Goal: Check status

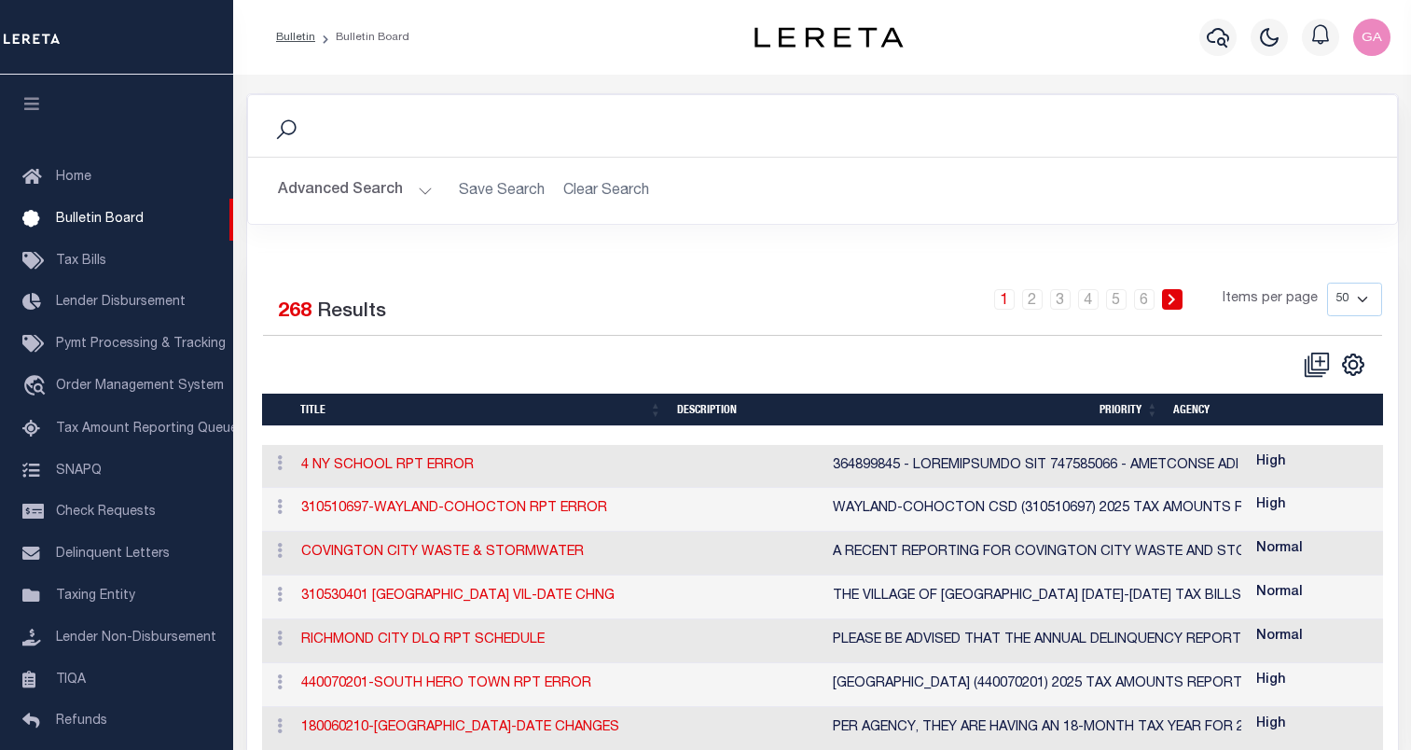
select select "50"
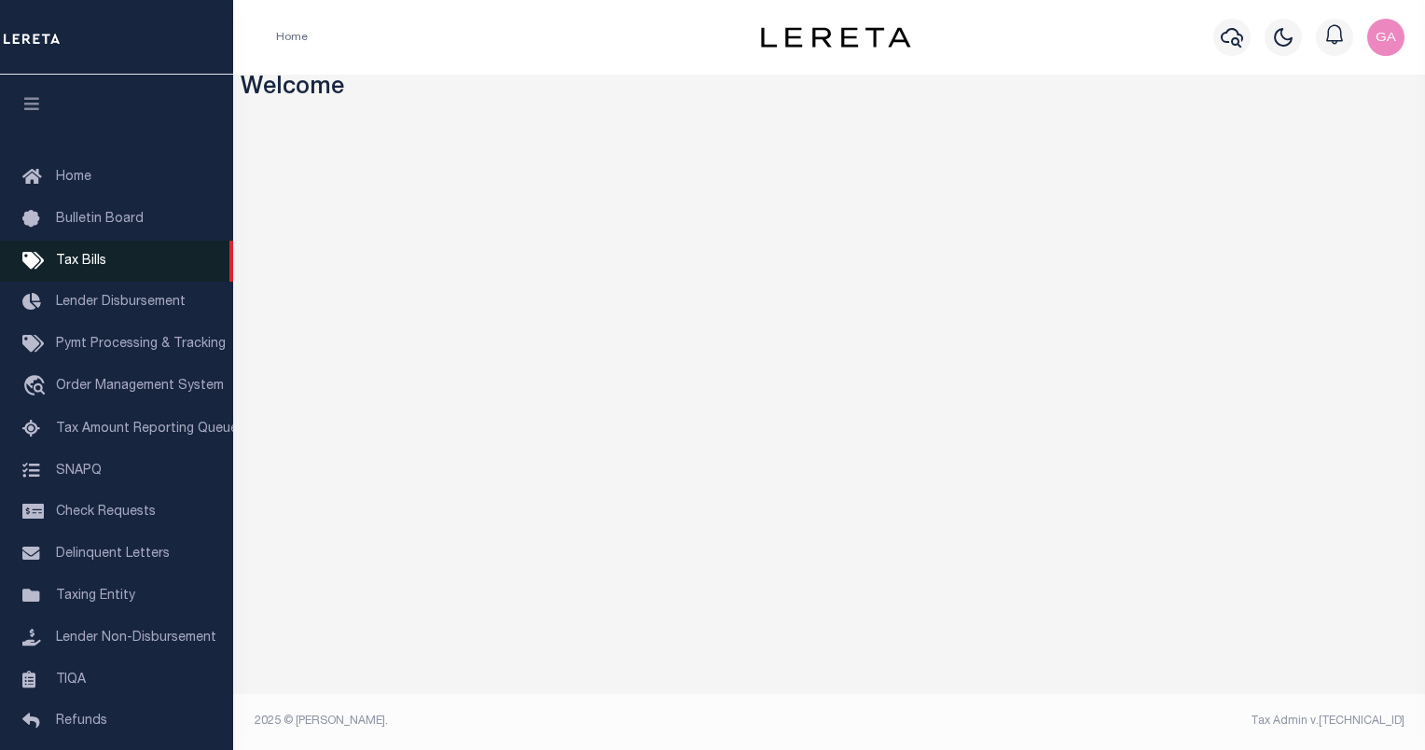
click at [91, 251] on link "Tax Bills" at bounding box center [116, 262] width 233 height 42
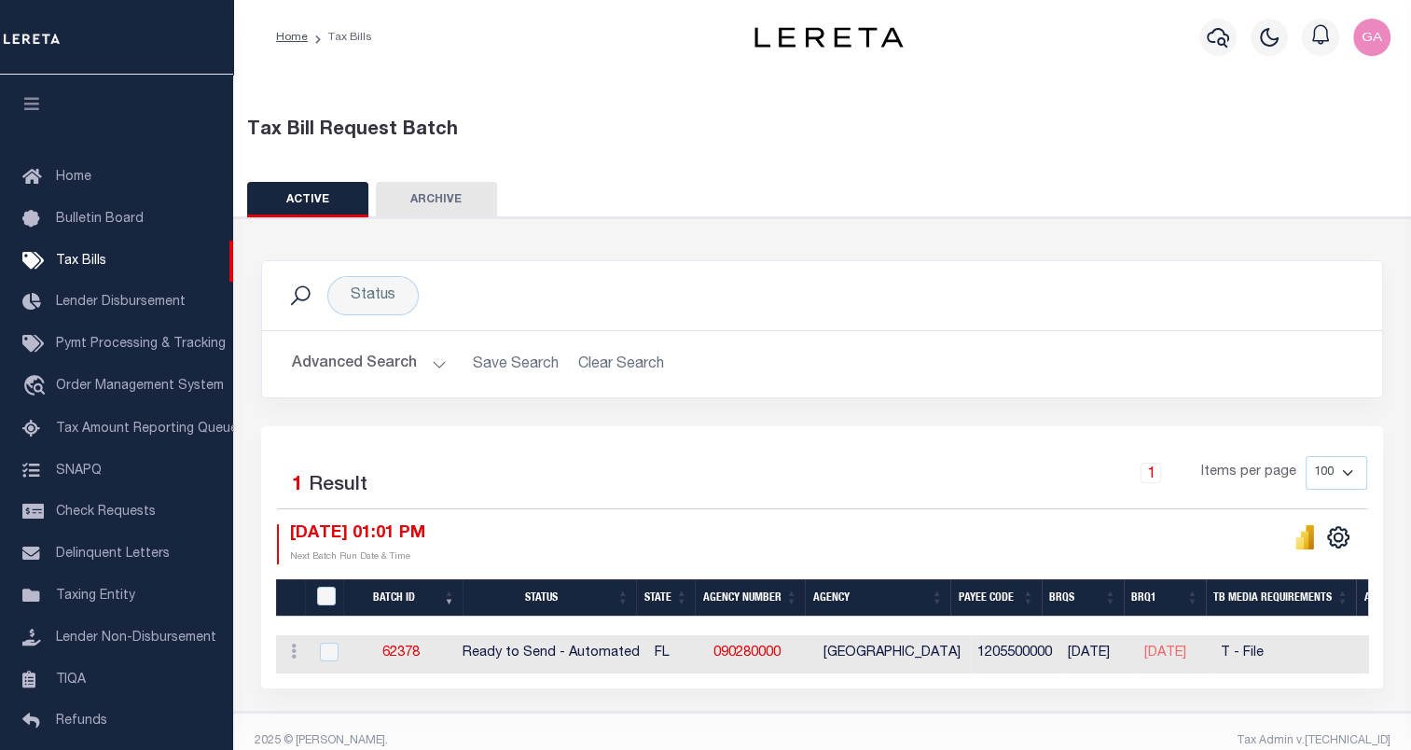
click at [1041, 386] on div "Advanced Search Save Search Clear Search TaxBillBatches_dynamictable_____Defaul…" at bounding box center [822, 364] width 1120 height 66
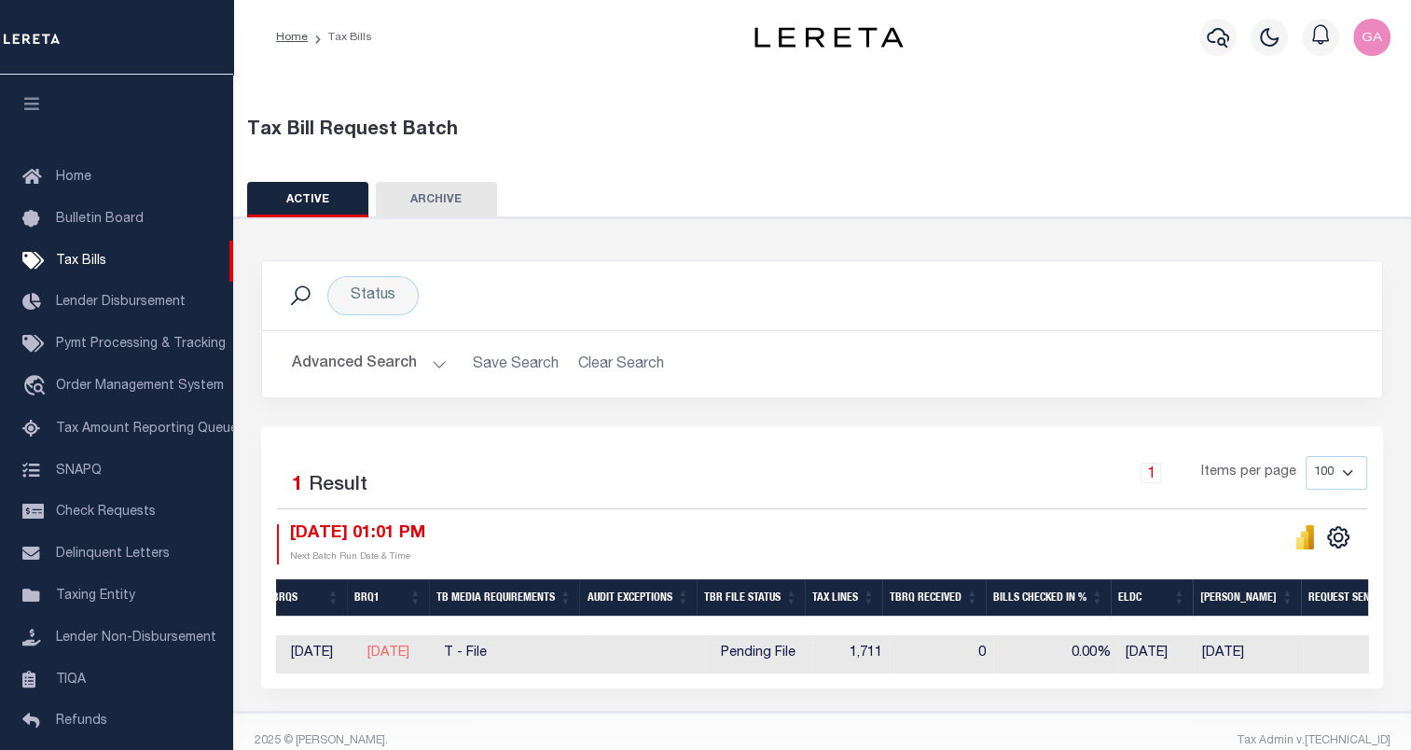
scroll to position [0, 696]
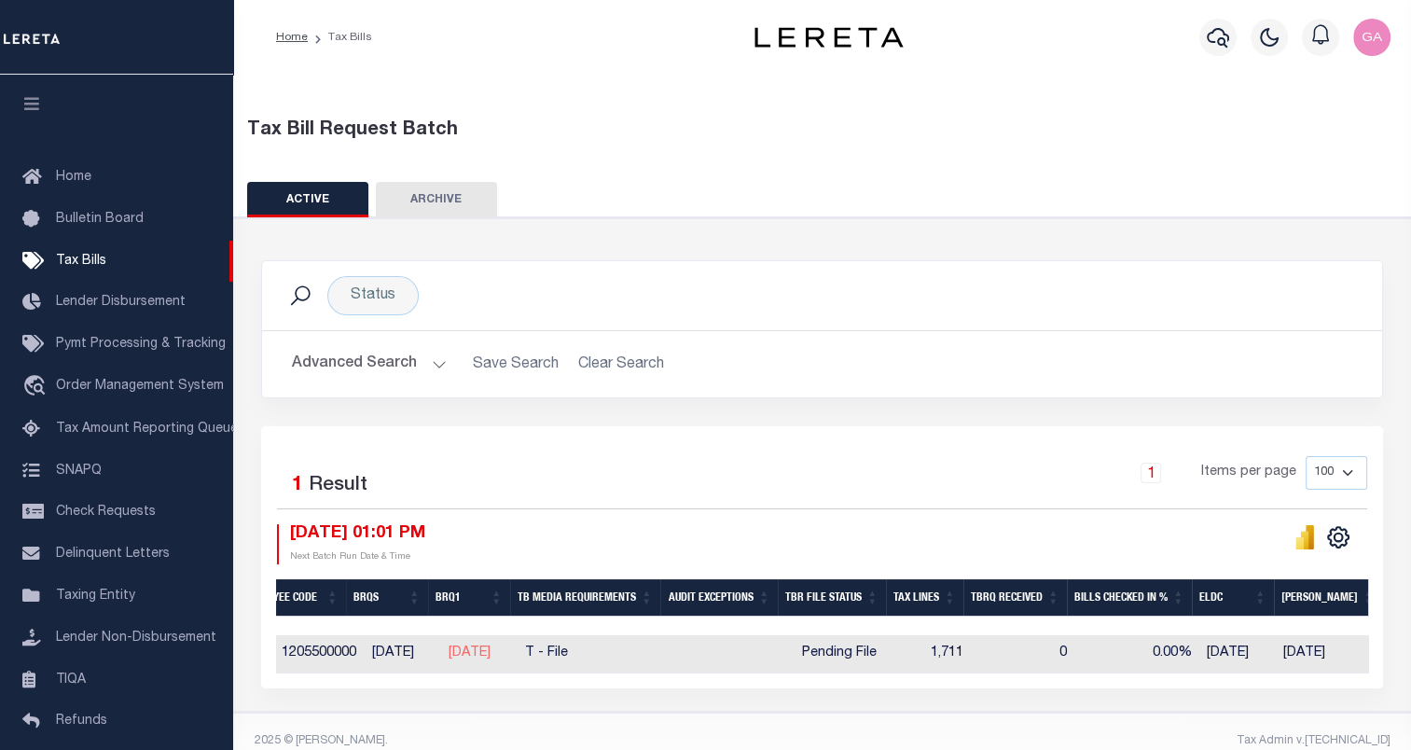
drag, startPoint x: 826, startPoint y: 648, endPoint x: 915, endPoint y: 660, distance: 90.4
click at [915, 660] on tr "ACTIONS Delete 62378 Ready to Send - Automated FL 090280000 HIGHLANDS COUNTY 12…" at bounding box center [993, 654] width 2826 height 38
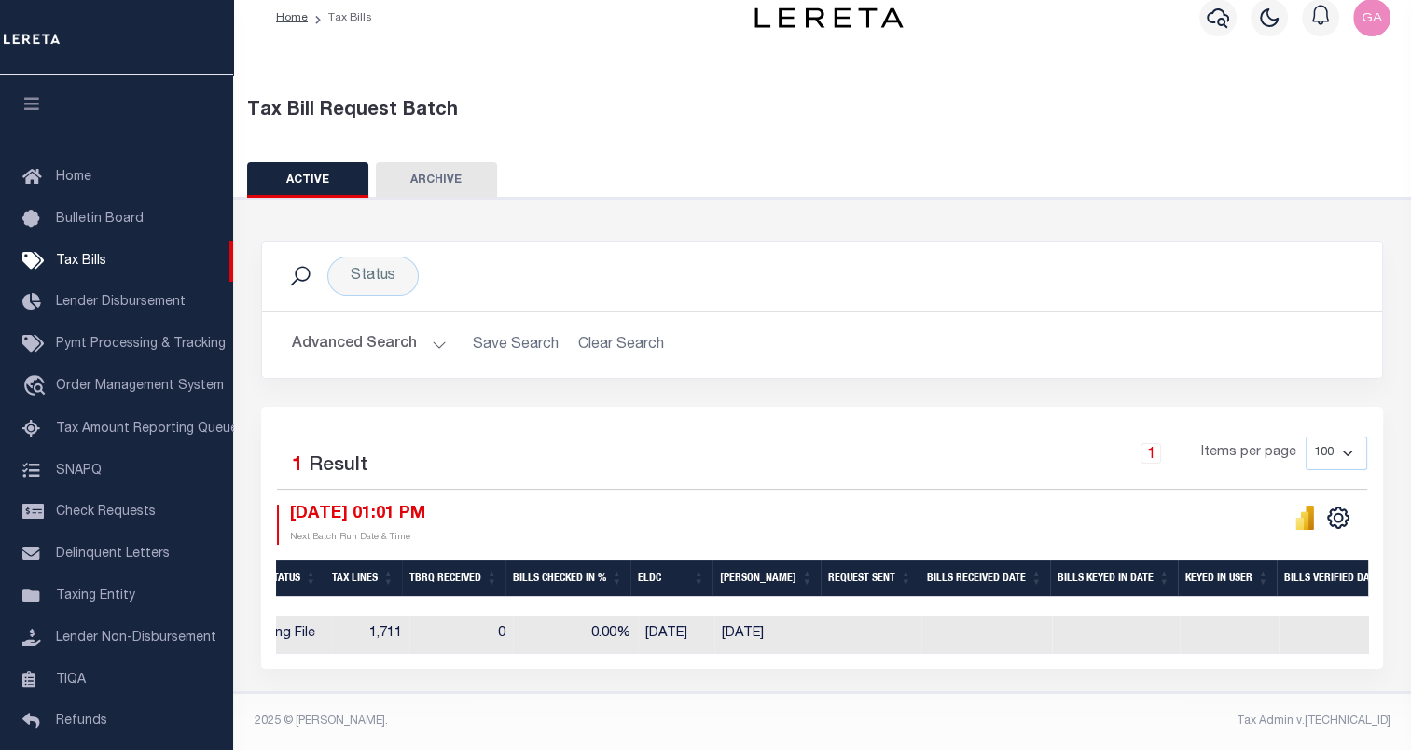
scroll to position [0, 1440]
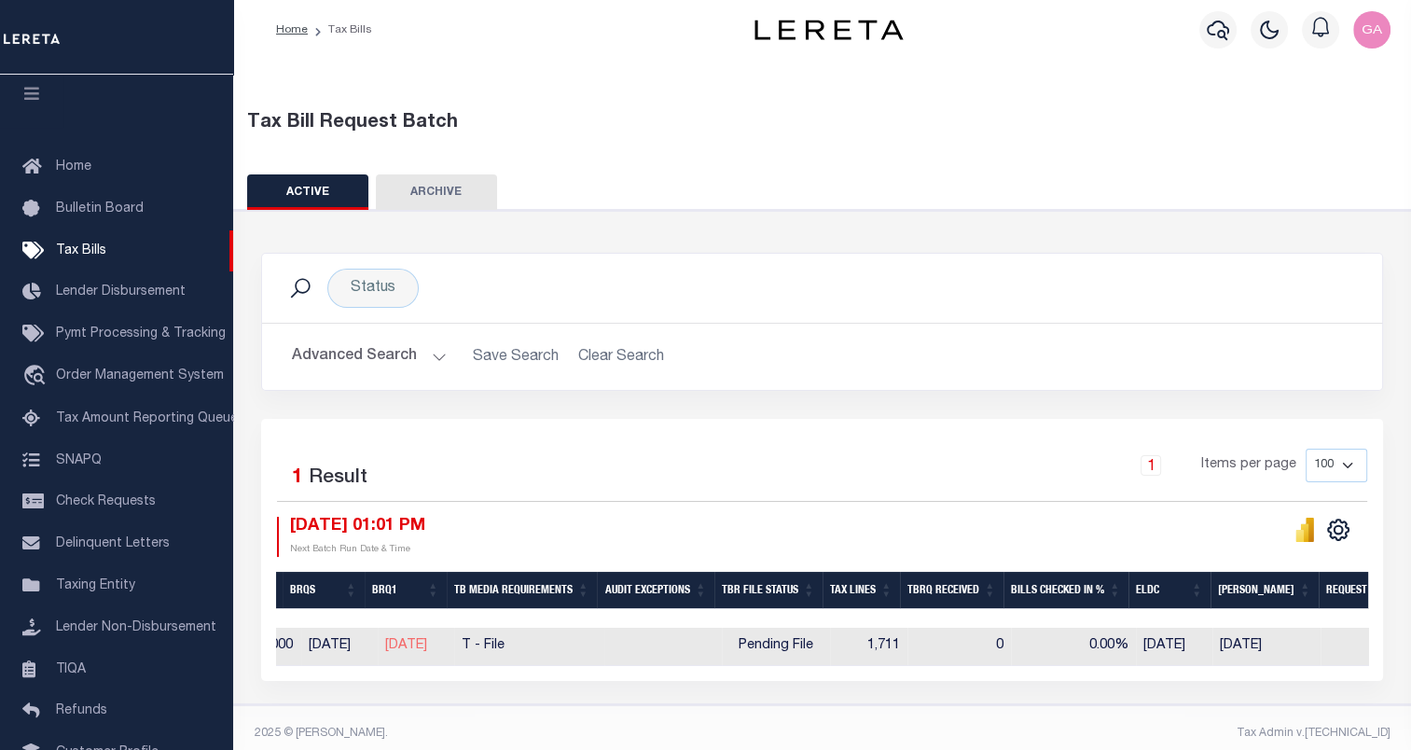
scroll to position [0, 785]
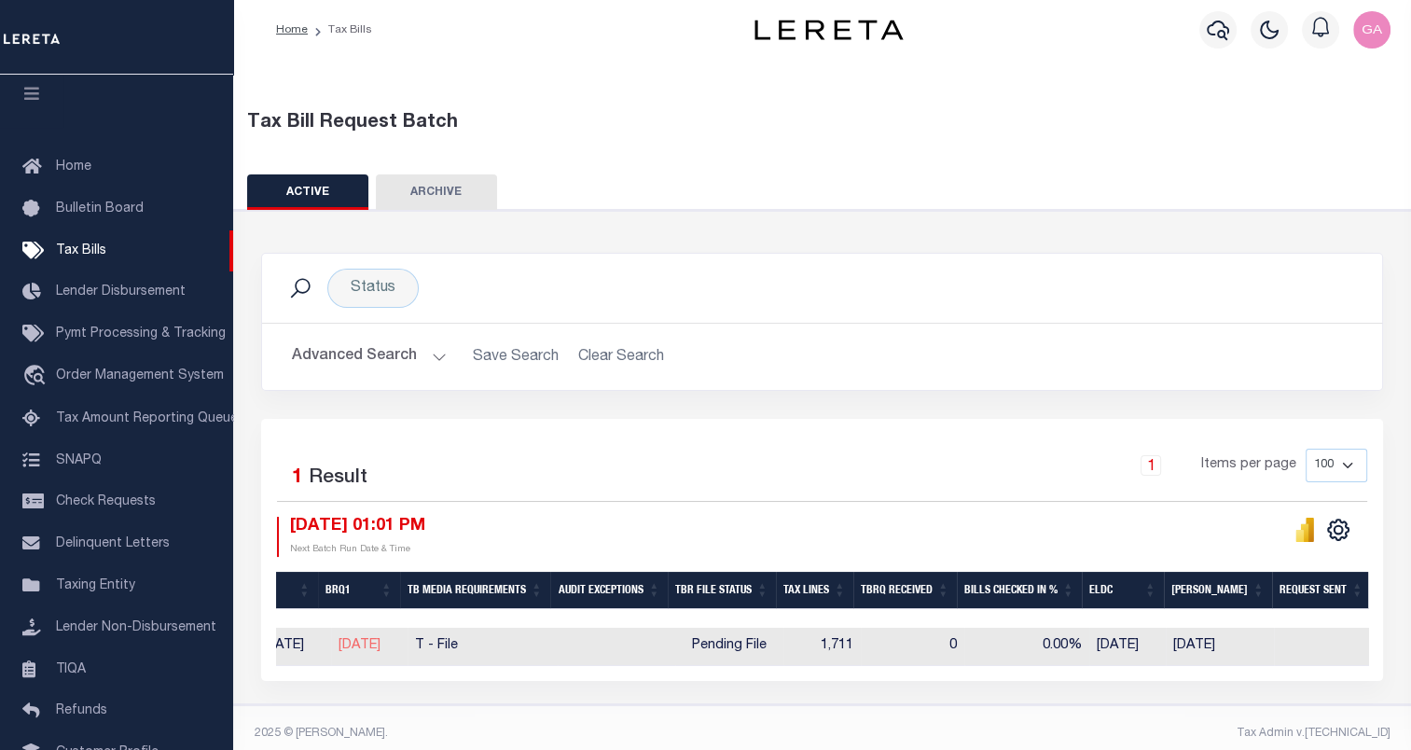
drag, startPoint x: 715, startPoint y: 644, endPoint x: 794, endPoint y: 646, distance: 79.3
click at [776, 646] on div "Pending File" at bounding box center [729, 646] width 93 height 21
checkbox input "true"
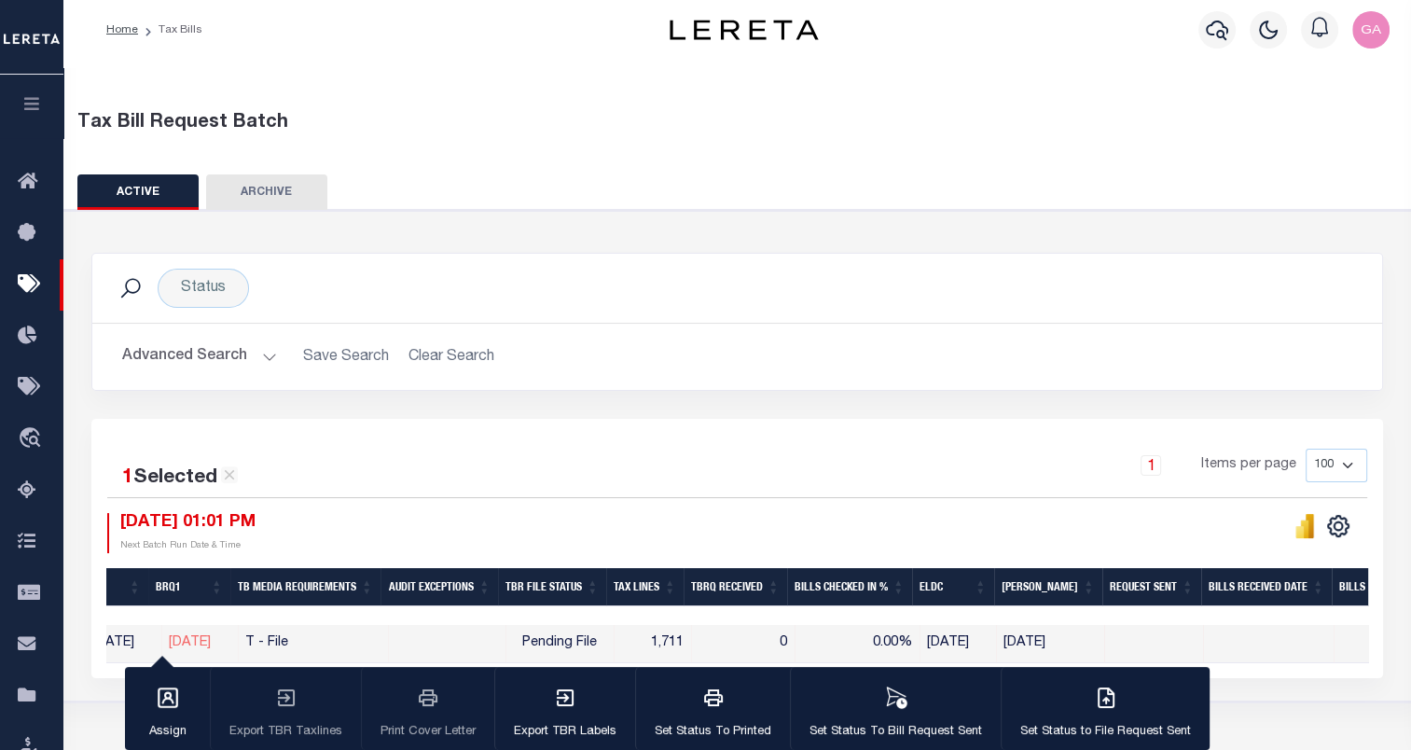
click at [802, 429] on div "1 Selected 1 Result 1 Items per page 100 200 500 1000 09/15/2025 01:01 PM" at bounding box center [737, 548] width 1292 height 259
